Goal: Browse casually

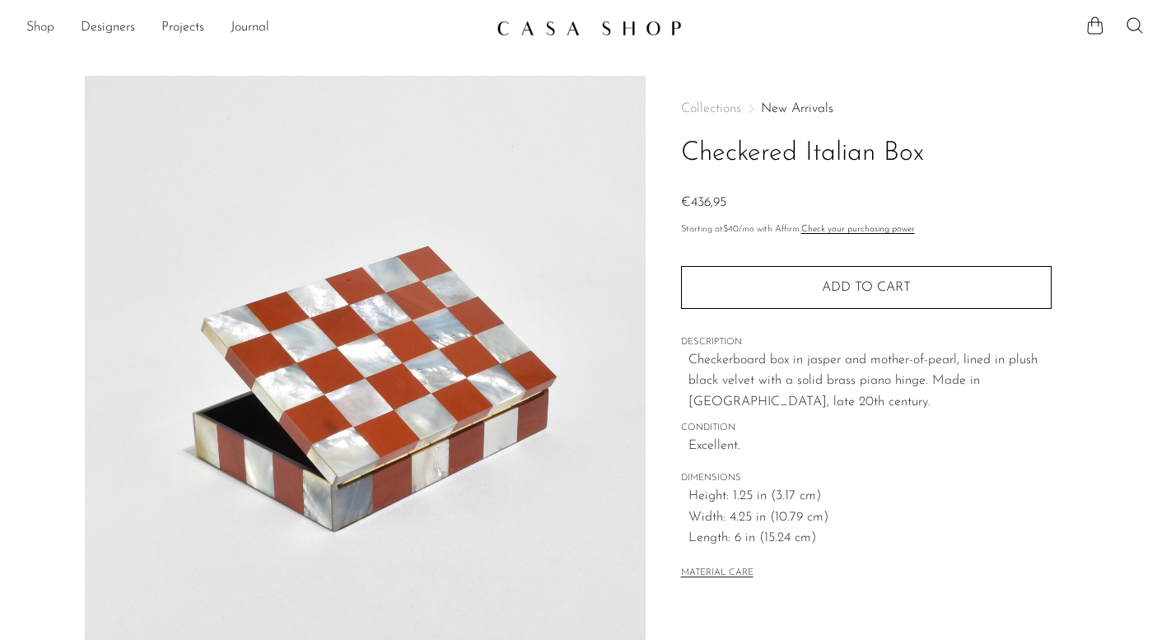
click at [31, 30] on link "Shop" at bounding box center [40, 27] width 28 height 21
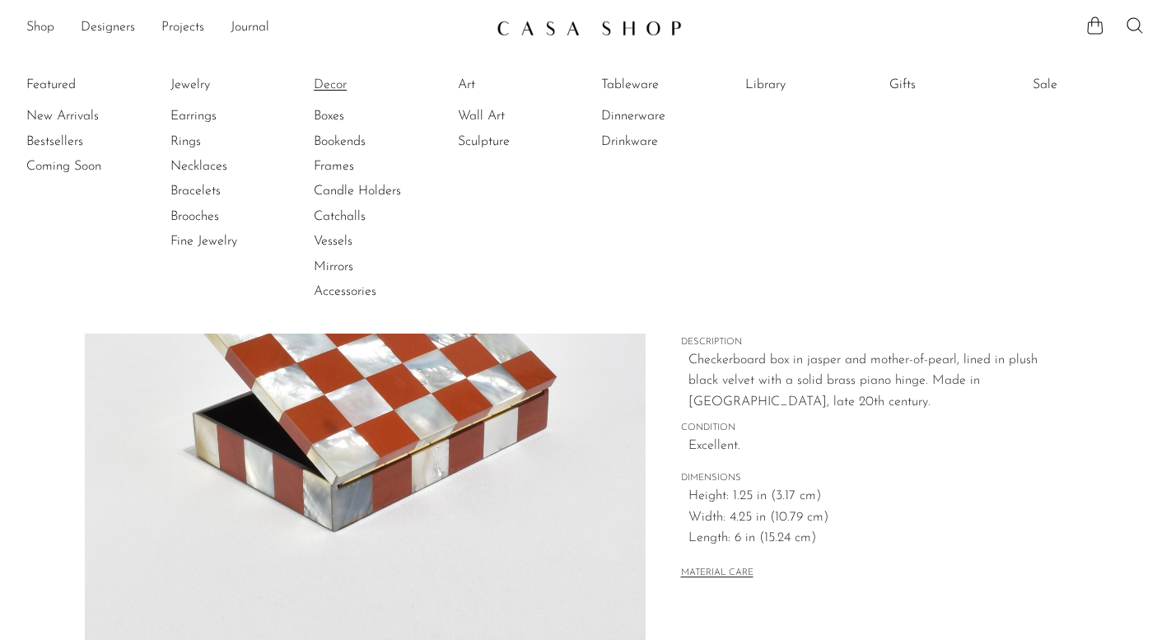
click at [337, 83] on link "Decor" at bounding box center [376, 85] width 124 height 18
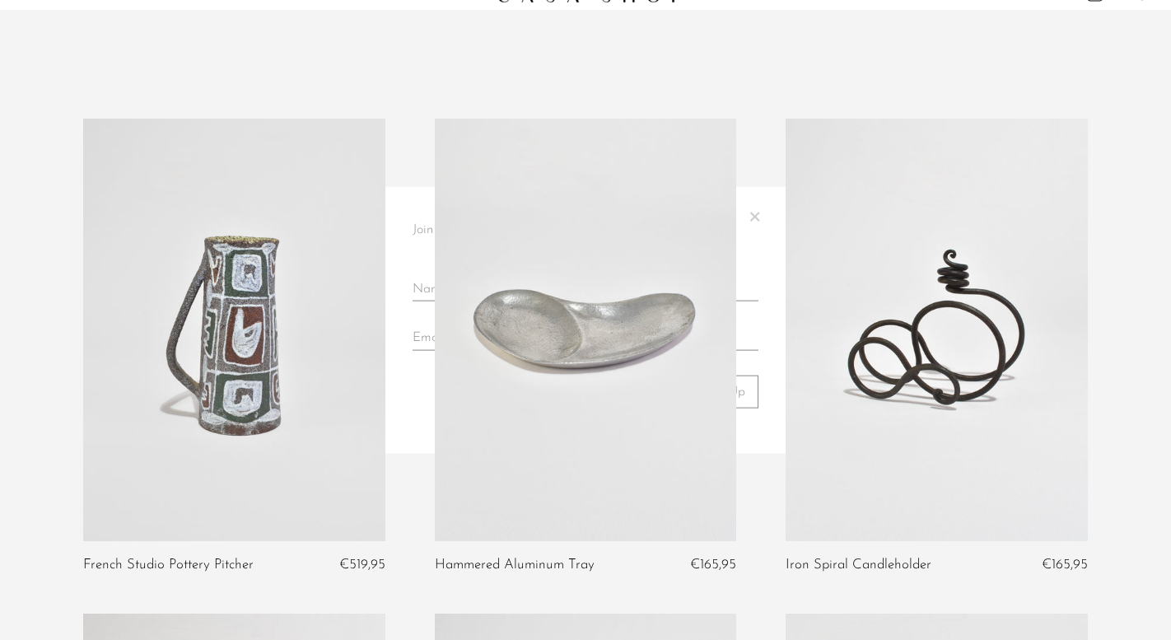
scroll to position [36, 0]
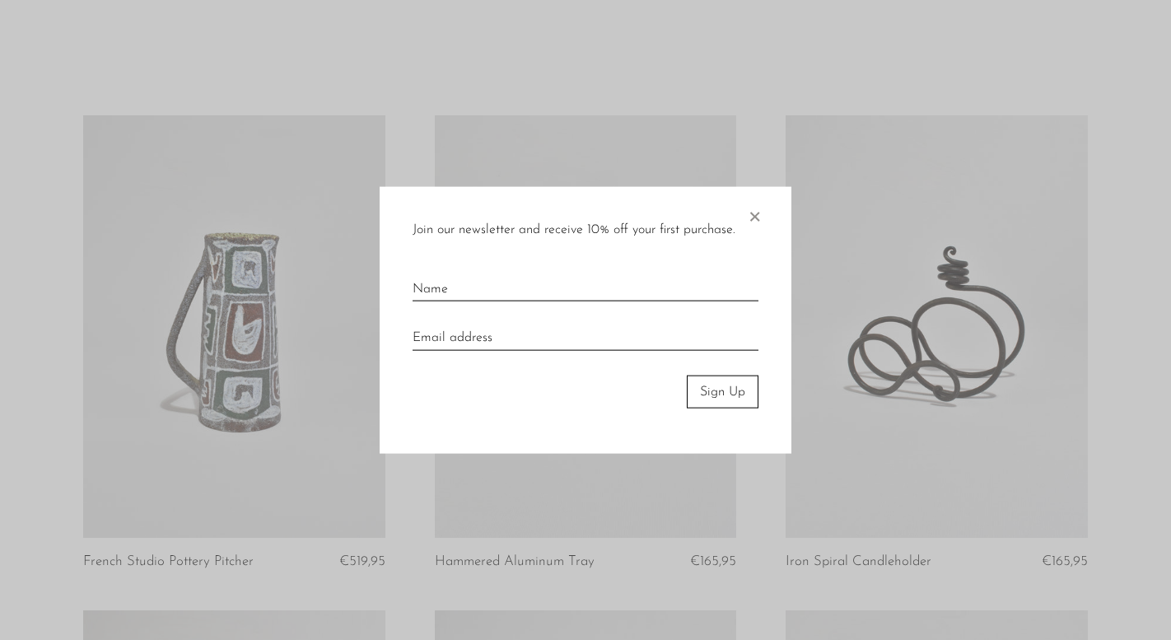
click at [752, 220] on span "×" at bounding box center [754, 212] width 16 height 53
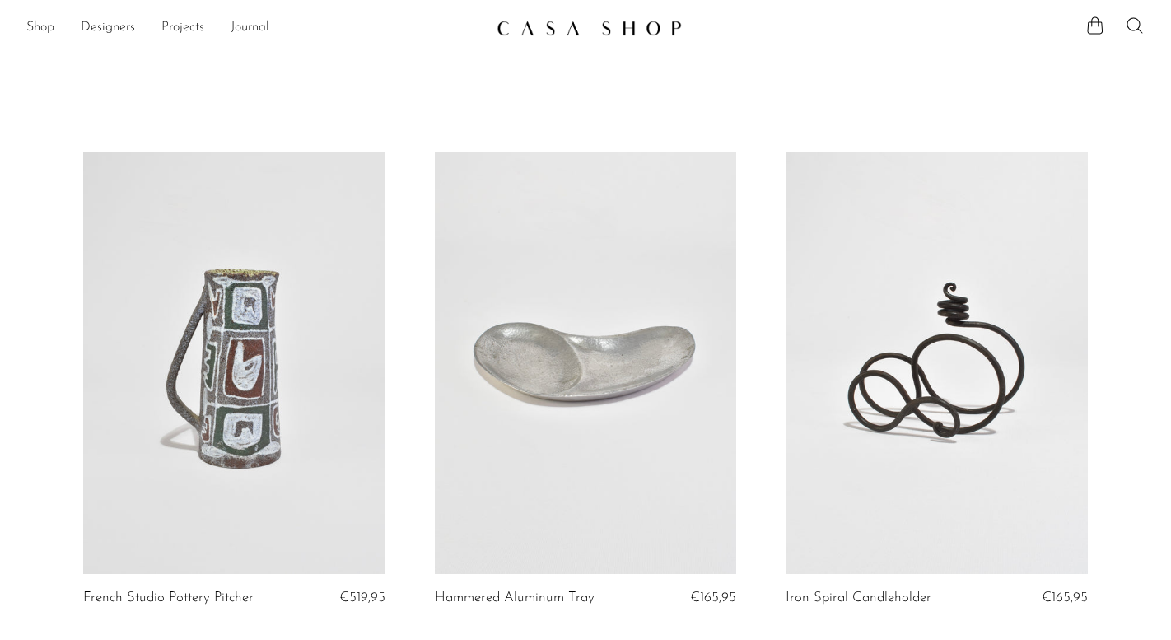
scroll to position [0, 0]
click at [241, 32] on link "Journal" at bounding box center [250, 27] width 39 height 21
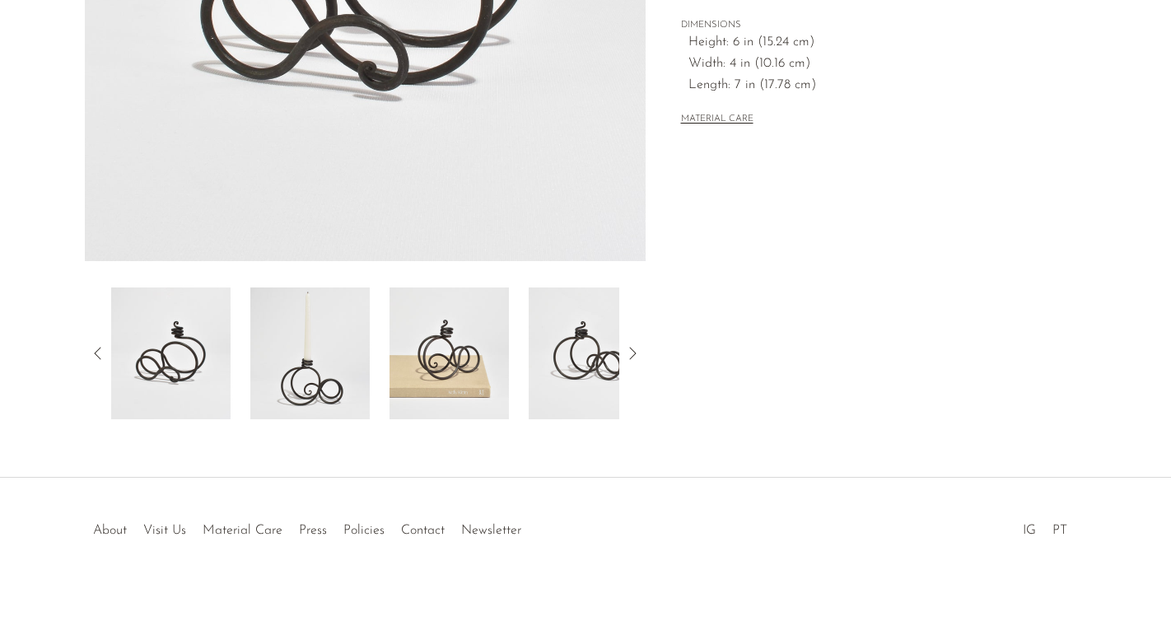
scroll to position [432, 0]
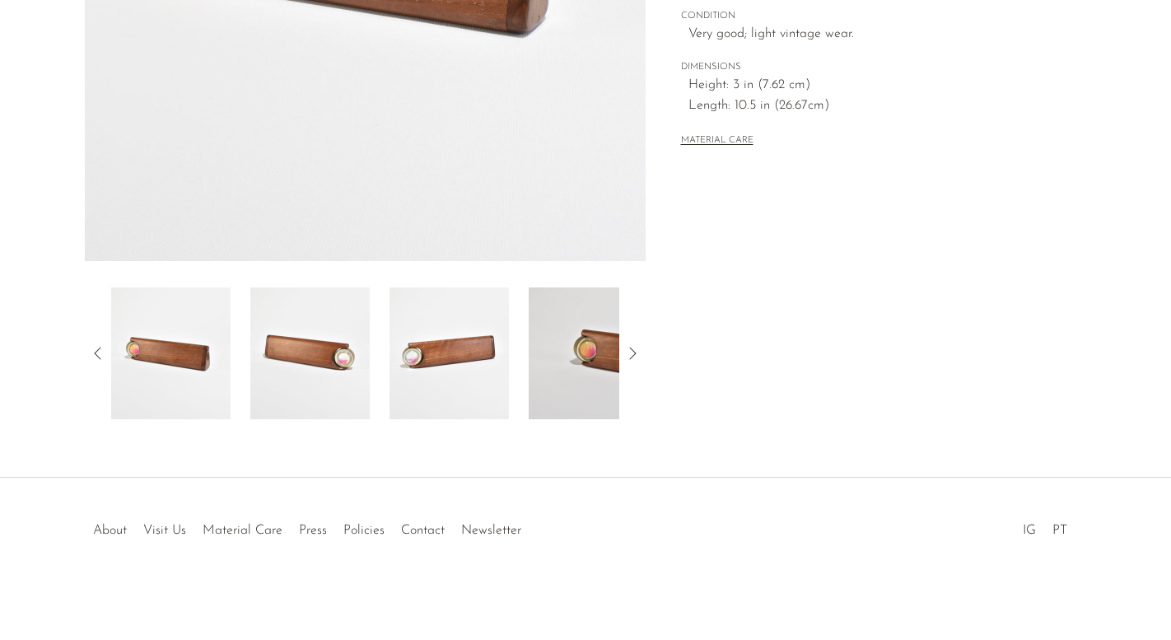
scroll to position [432, 0]
click at [632, 351] on icon at bounding box center [632, 353] width 20 height 20
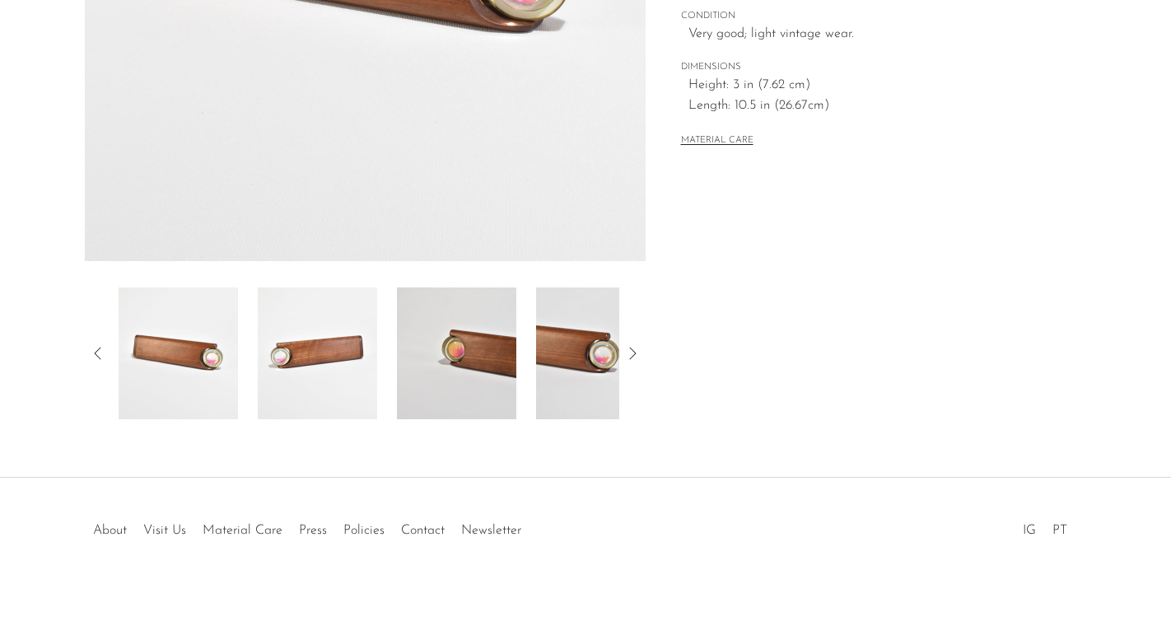
click at [632, 351] on icon at bounding box center [632, 353] width 20 height 20
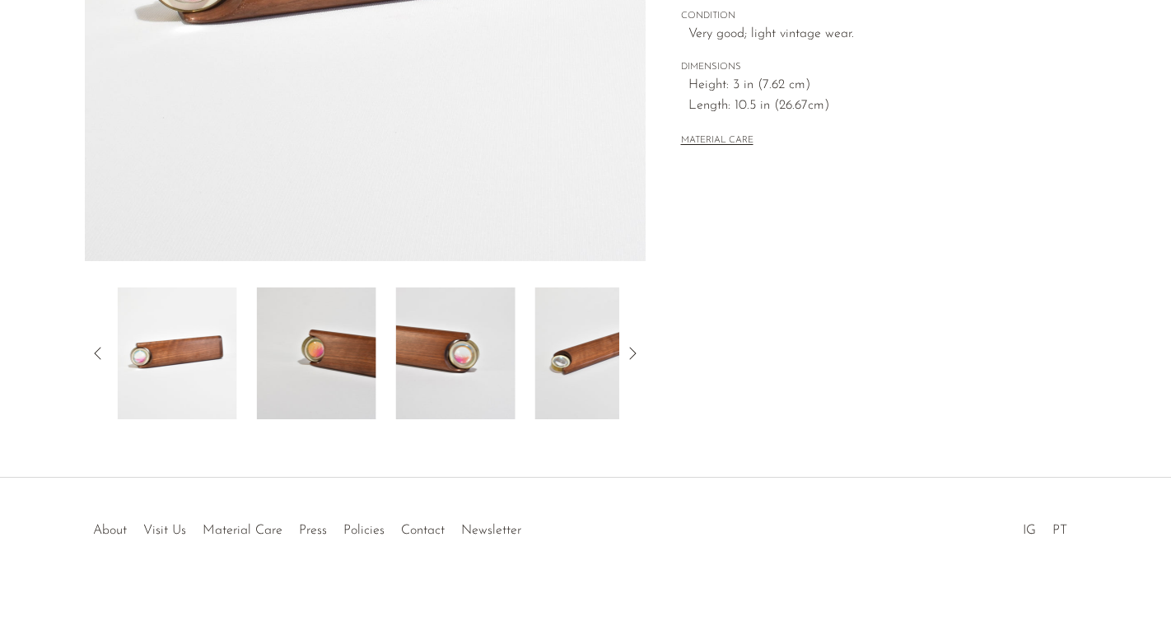
click at [632, 351] on icon at bounding box center [632, 353] width 20 height 20
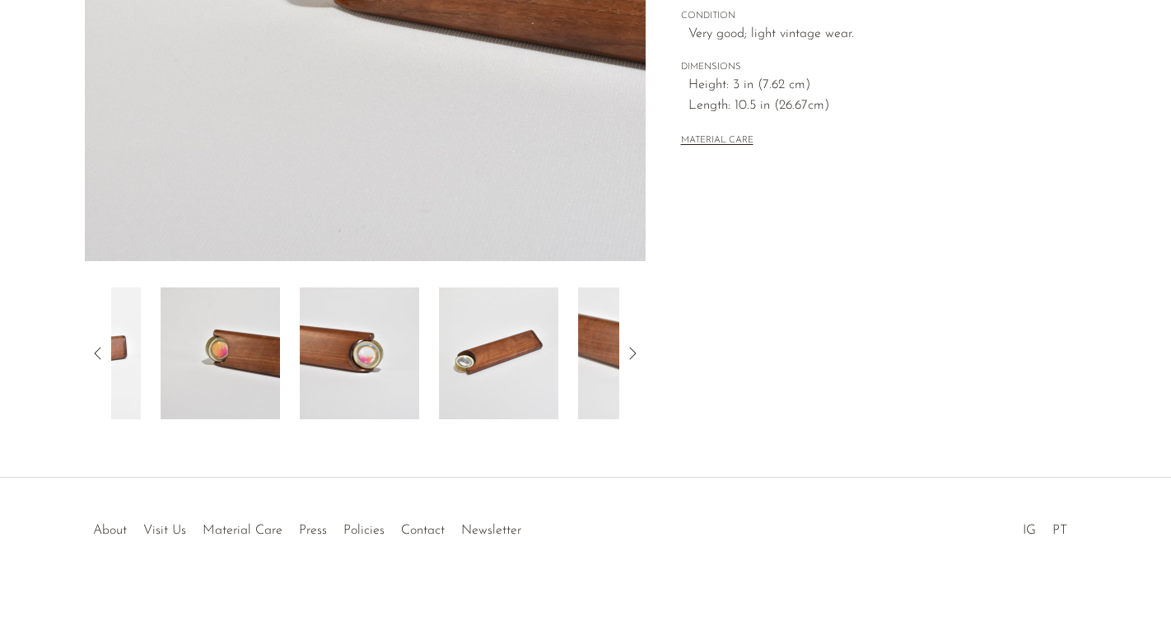
click at [632, 351] on icon at bounding box center [632, 353] width 20 height 20
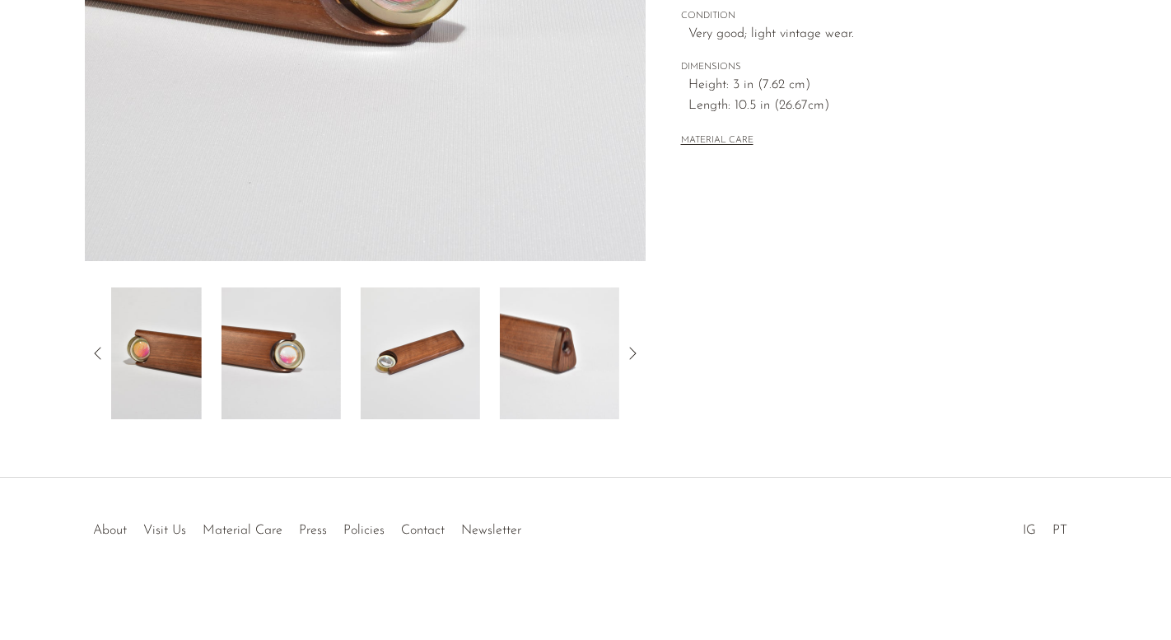
click at [632, 351] on icon at bounding box center [632, 353] width 20 height 20
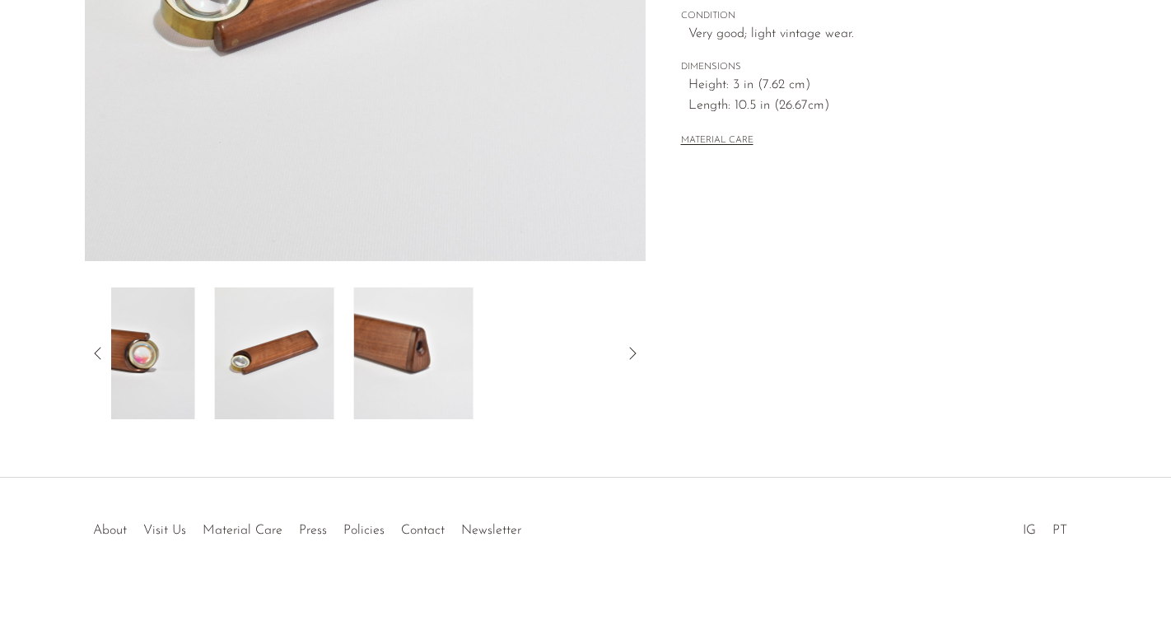
click at [632, 351] on icon at bounding box center [632, 353] width 20 height 20
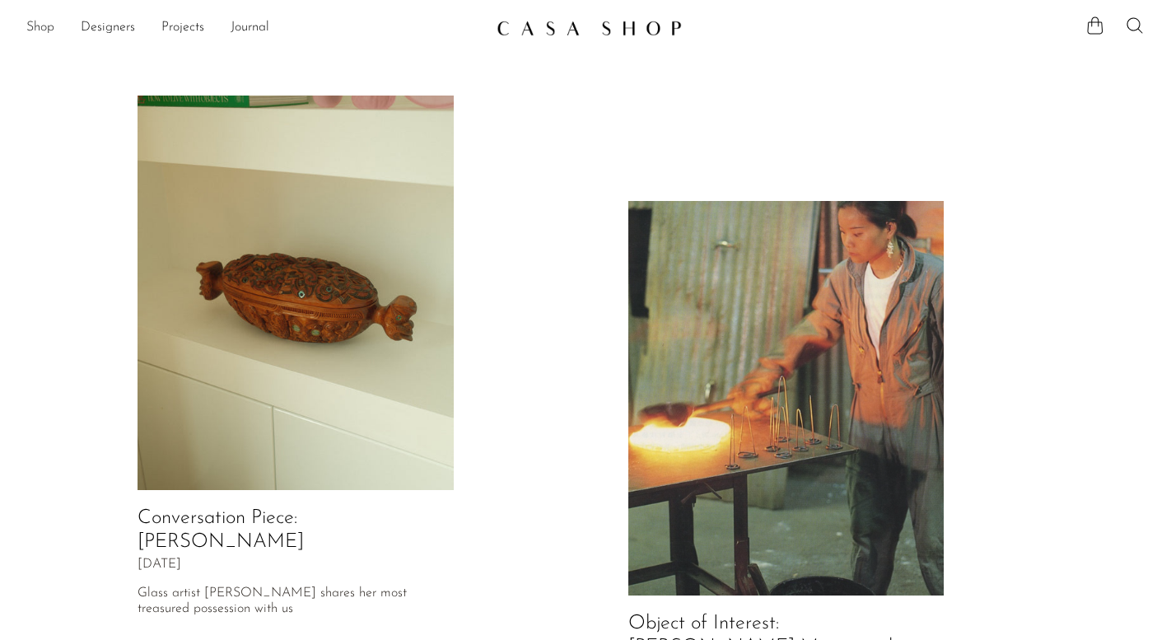
click at [26, 30] on link "Shop" at bounding box center [40, 27] width 28 height 21
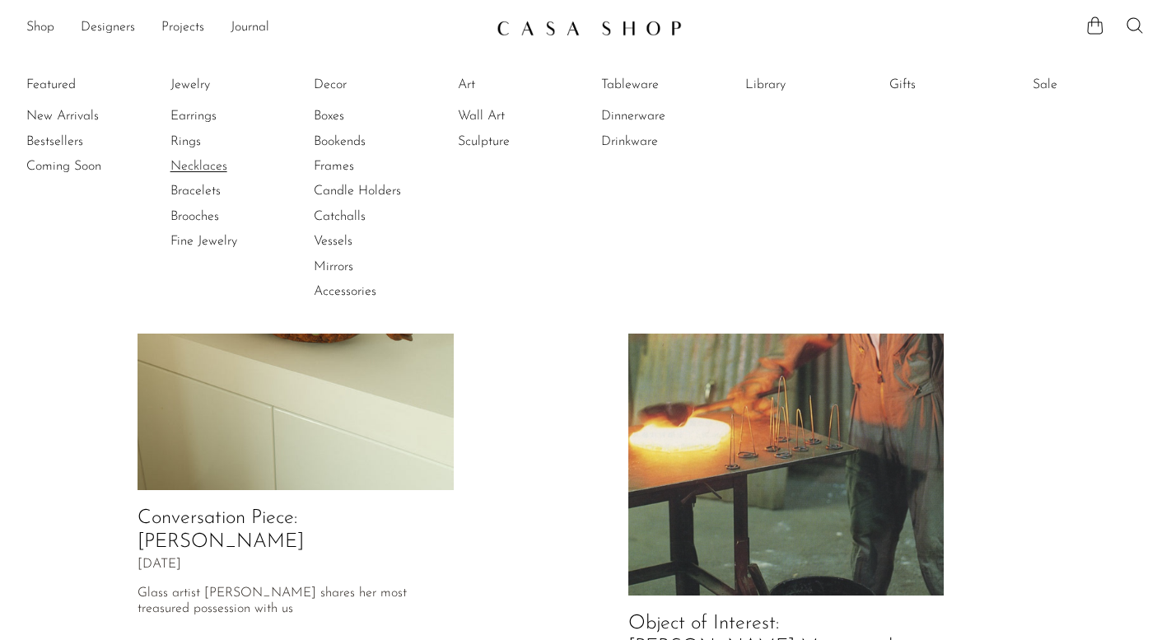
click at [195, 161] on link "Necklaces" at bounding box center [232, 166] width 124 height 18
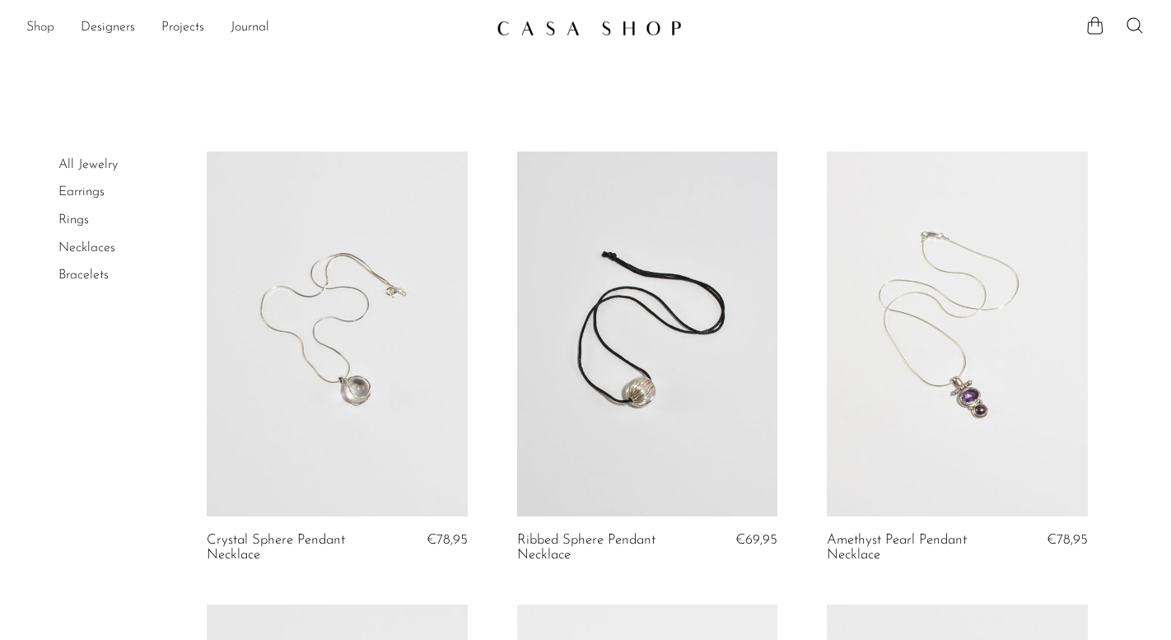
click at [49, 30] on link "Shop" at bounding box center [40, 27] width 28 height 21
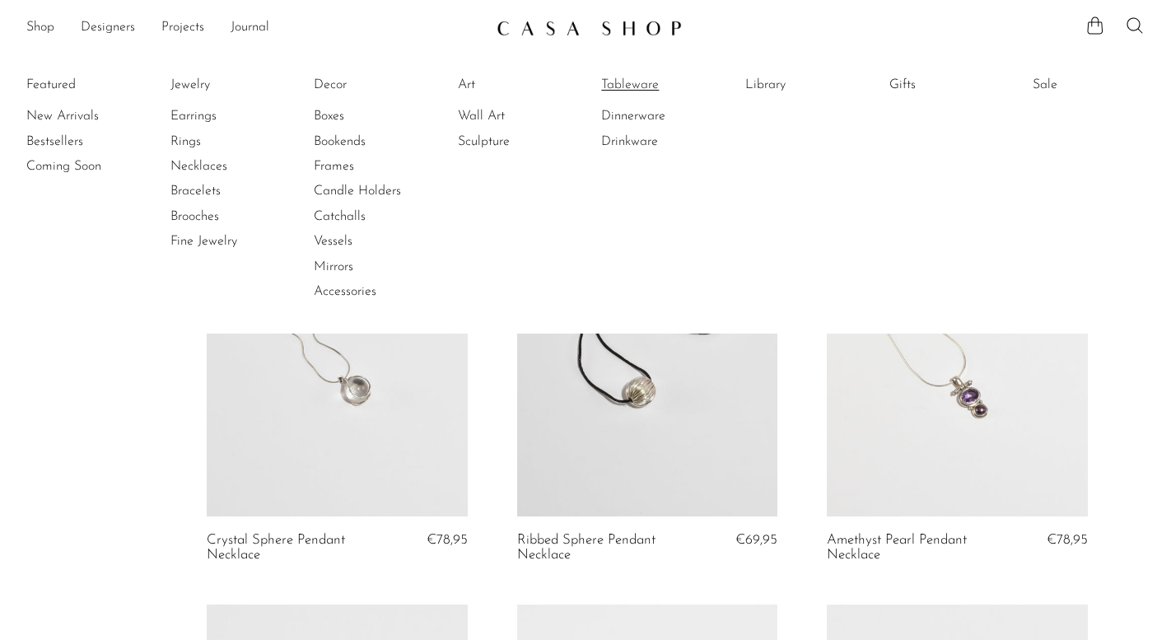
click at [618, 86] on link "Tableware" at bounding box center [663, 85] width 124 height 18
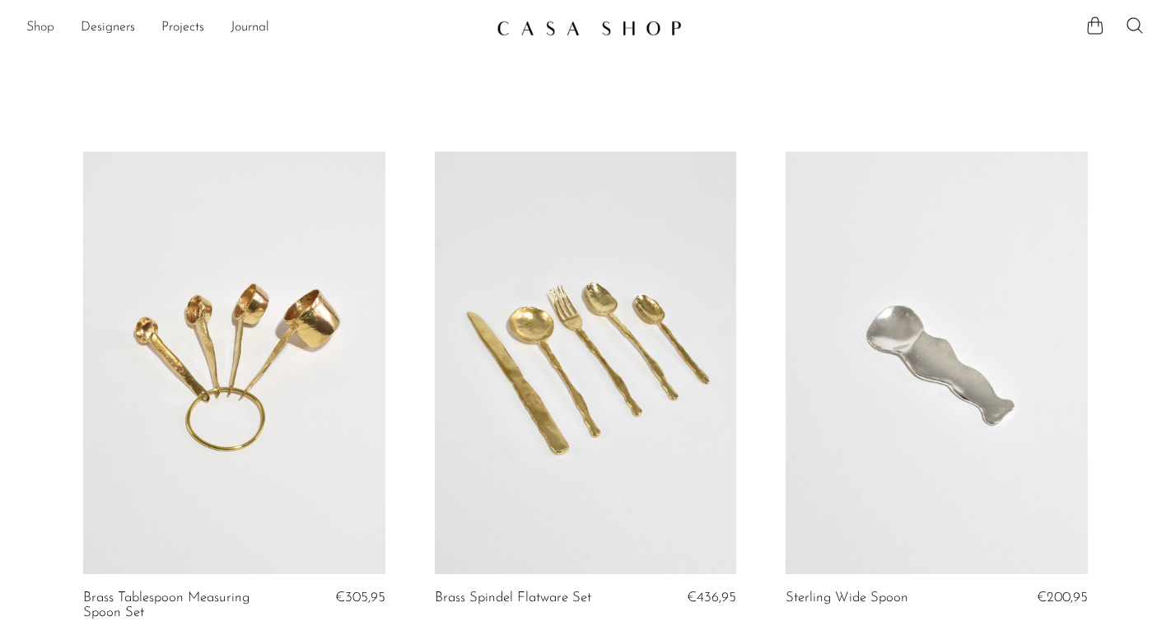
click at [43, 28] on link "Shop" at bounding box center [40, 27] width 28 height 21
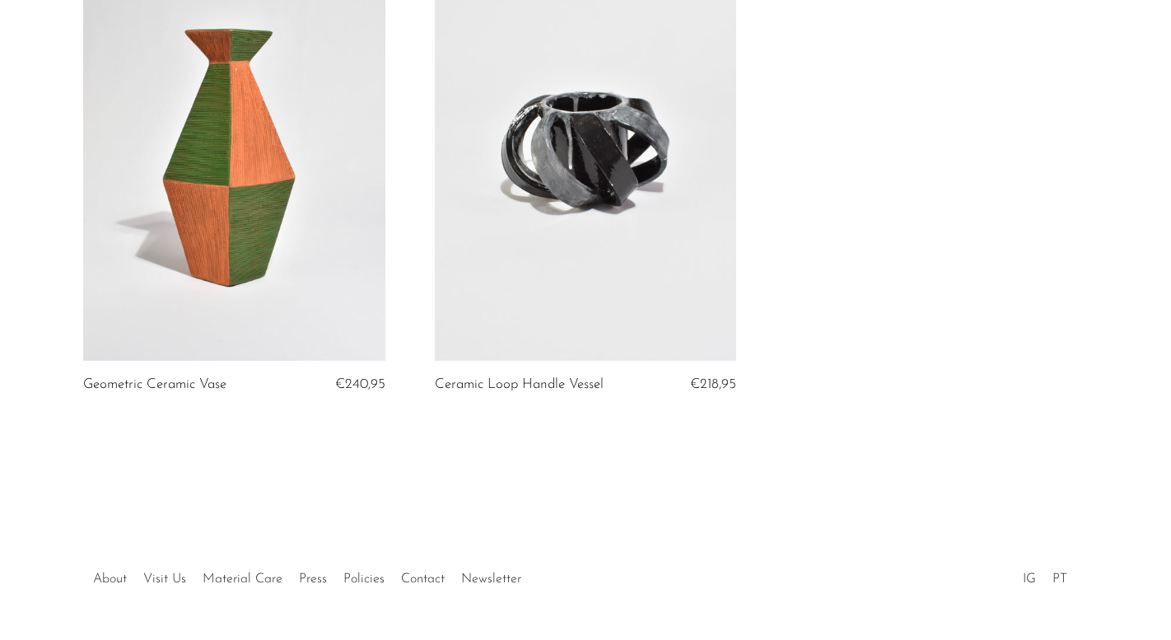
scroll to position [4220, 0]
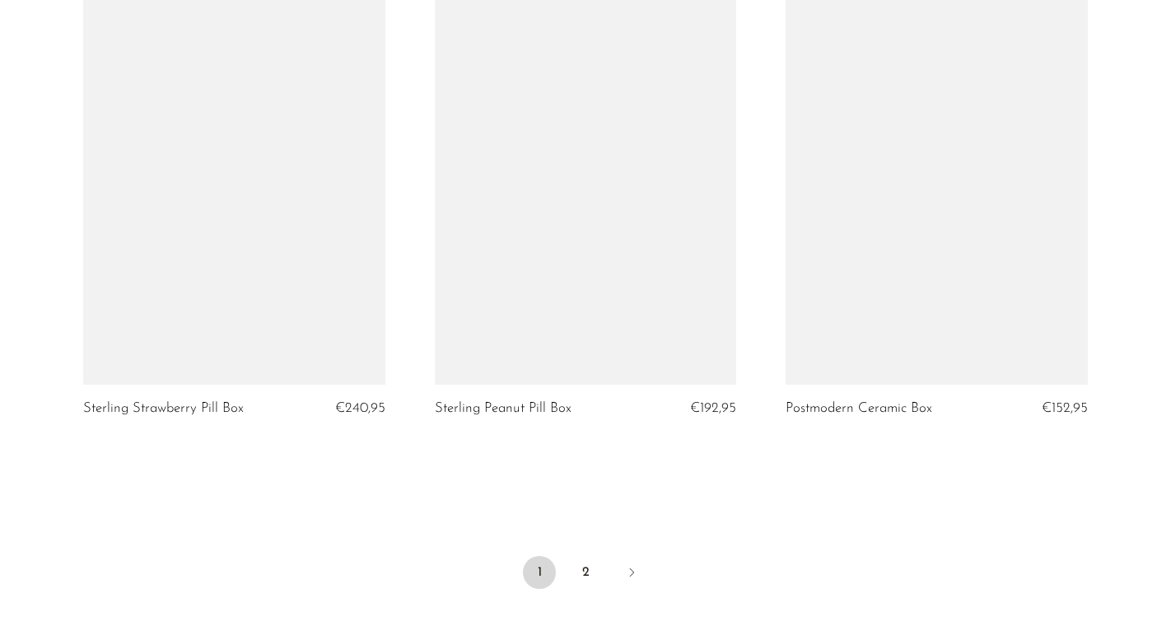
scroll to position [5712, 0]
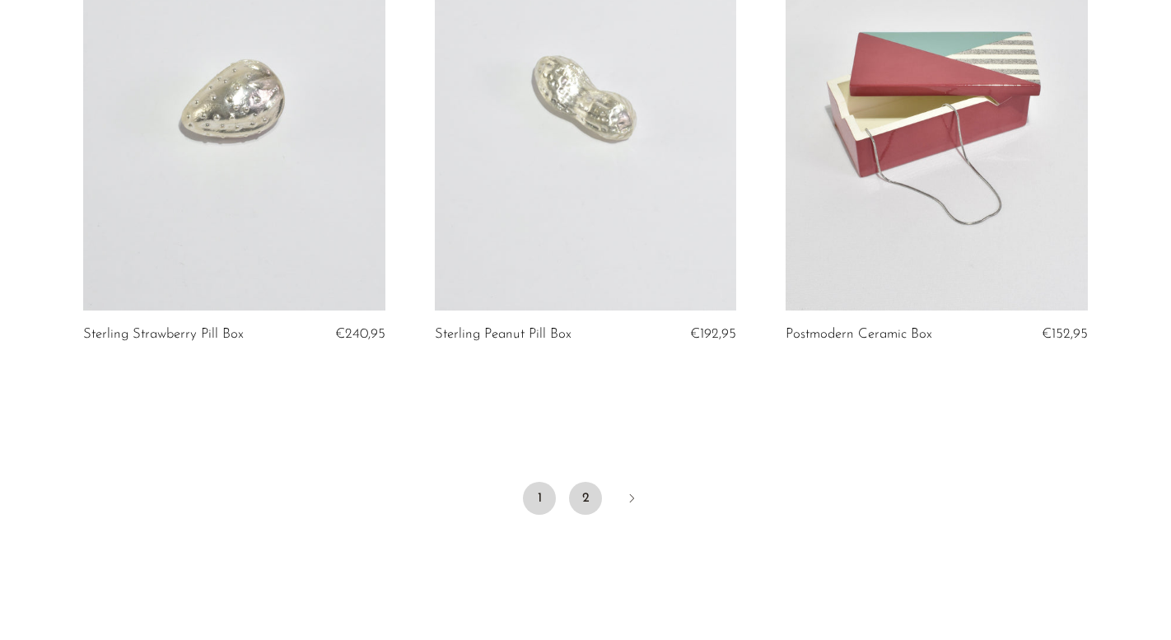
click at [589, 498] on link "2" at bounding box center [585, 498] width 33 height 33
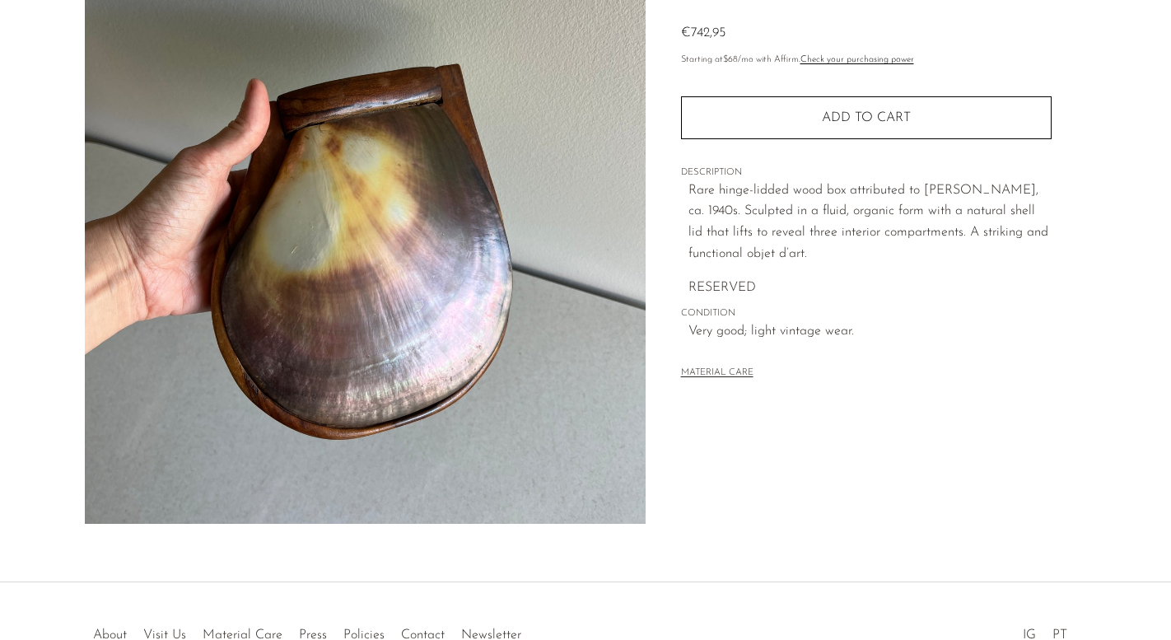
scroll to position [107, 0]
